Goal: Information Seeking & Learning: Learn about a topic

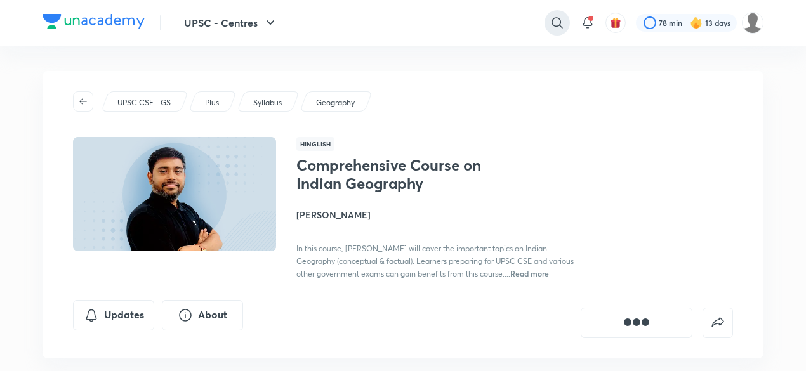
click at [563, 25] on icon at bounding box center [557, 22] width 15 height 15
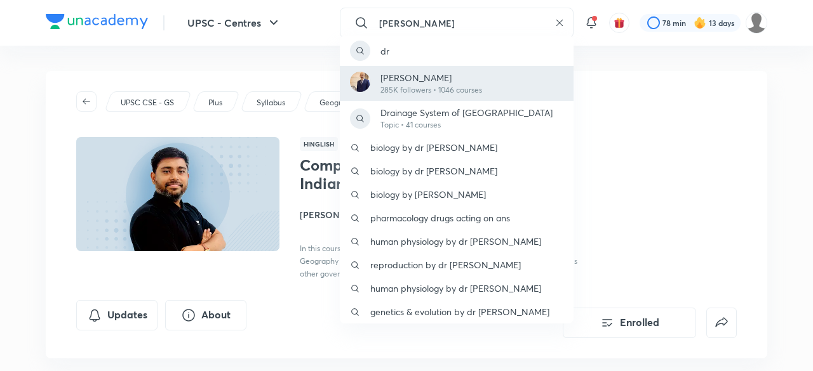
type input "[PERSON_NAME]"
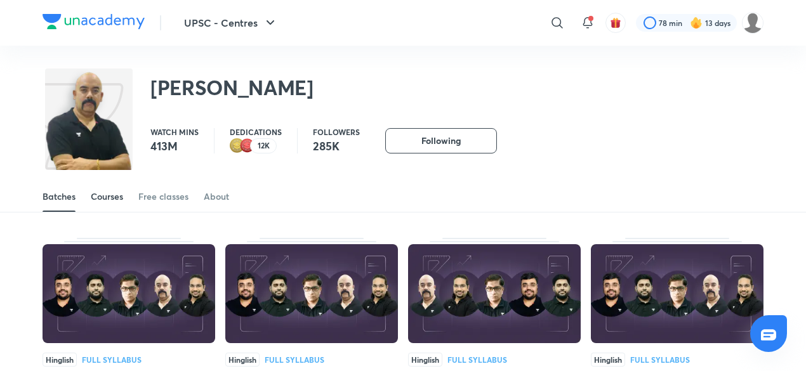
click at [108, 201] on div "Courses" at bounding box center [107, 196] width 32 height 13
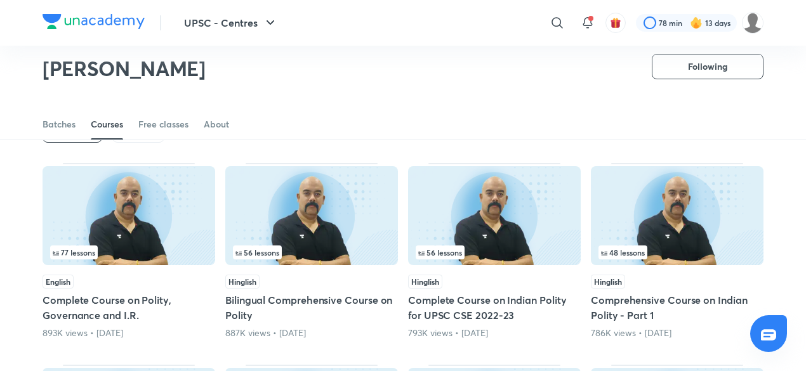
scroll to position [58, 0]
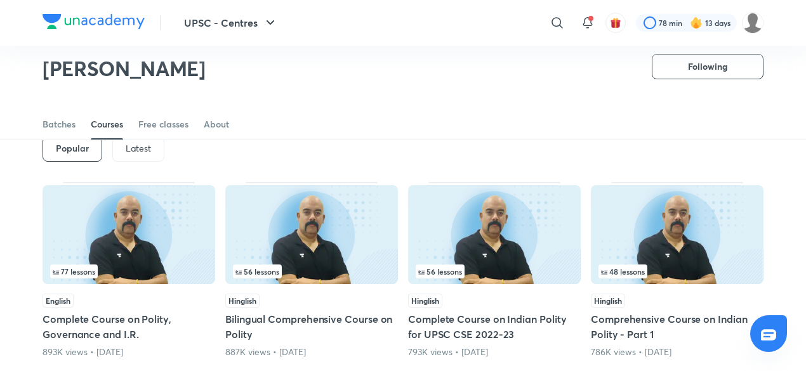
click at [147, 152] on p "Latest" at bounding box center [138, 149] width 25 height 10
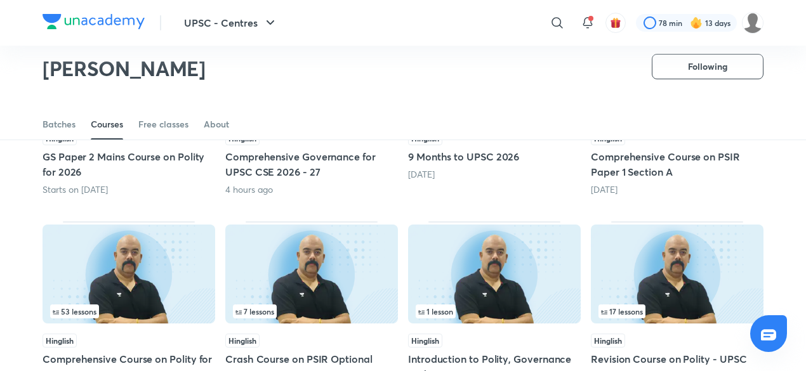
scroll to position [224, 0]
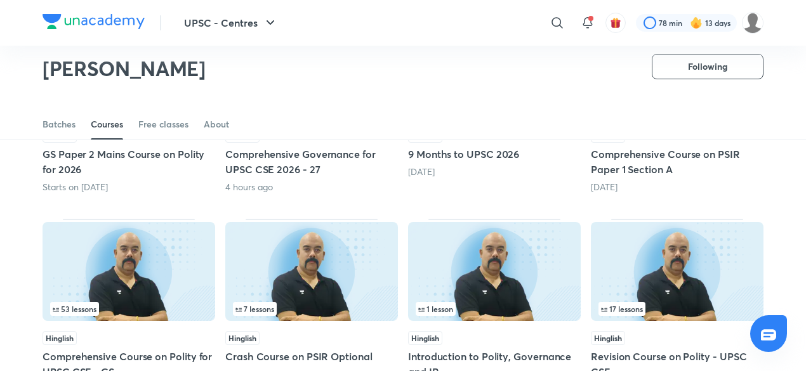
click at [159, 251] on img at bounding box center [129, 271] width 173 height 99
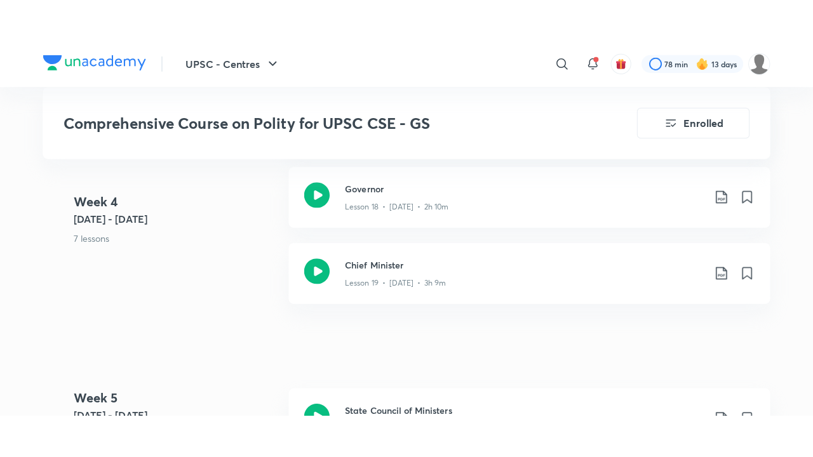
scroll to position [2220, 0]
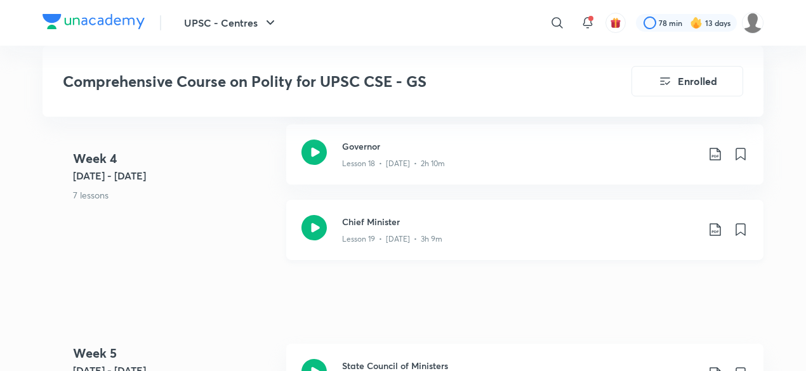
click at [377, 217] on h3 "Chief Minister" at bounding box center [520, 221] width 356 height 13
